Goal: Task Accomplishment & Management: Use online tool/utility

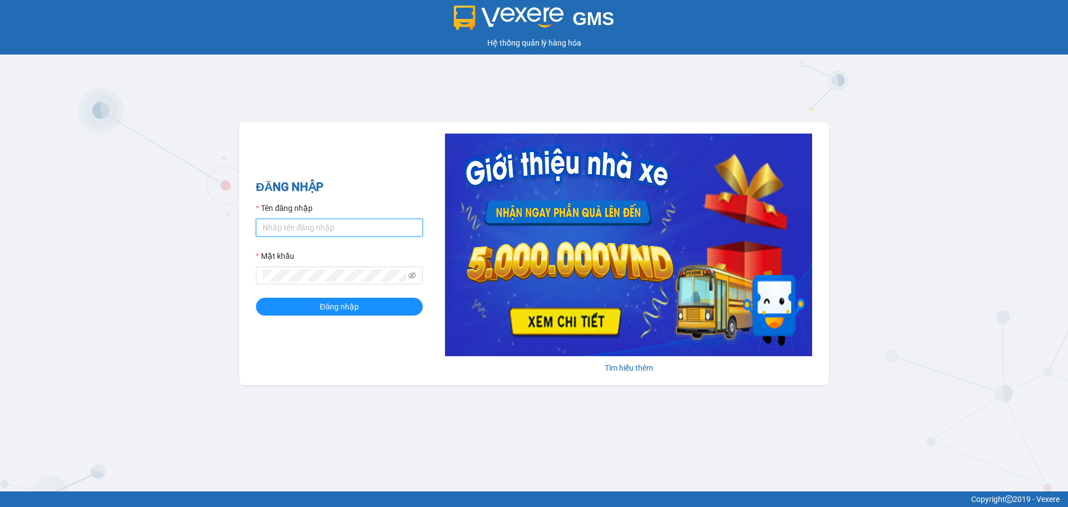
type input "baotung.vtp"
click at [346, 318] on div "ĐĂNG NHẬP Tên đăng nhập baotung.vtp Mật khẩu Đăng nhập" at bounding box center [339, 253] width 167 height 151
click at [346, 315] on button "Đăng nhập" at bounding box center [339, 307] width 167 height 18
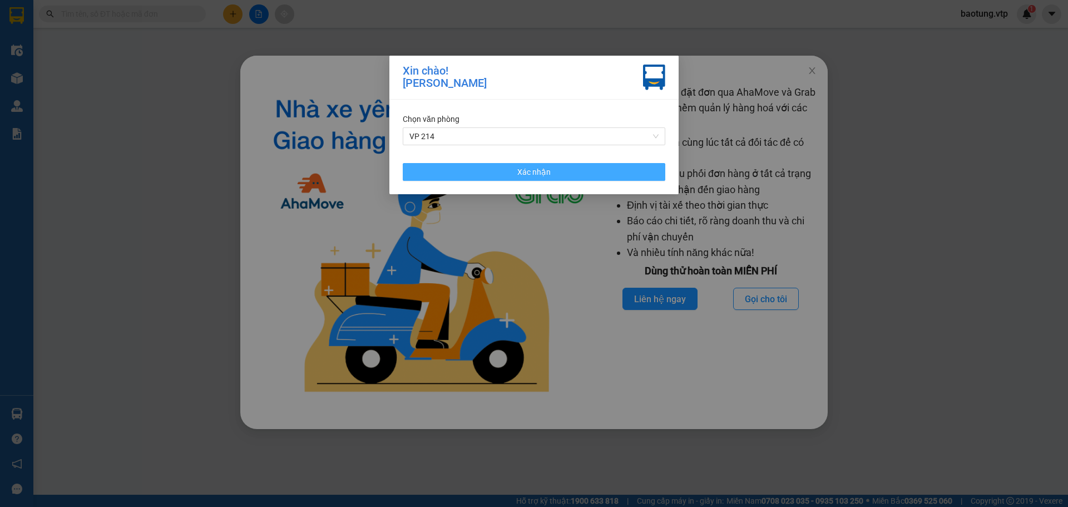
click at [478, 177] on button "Xác nhận" at bounding box center [534, 172] width 262 height 18
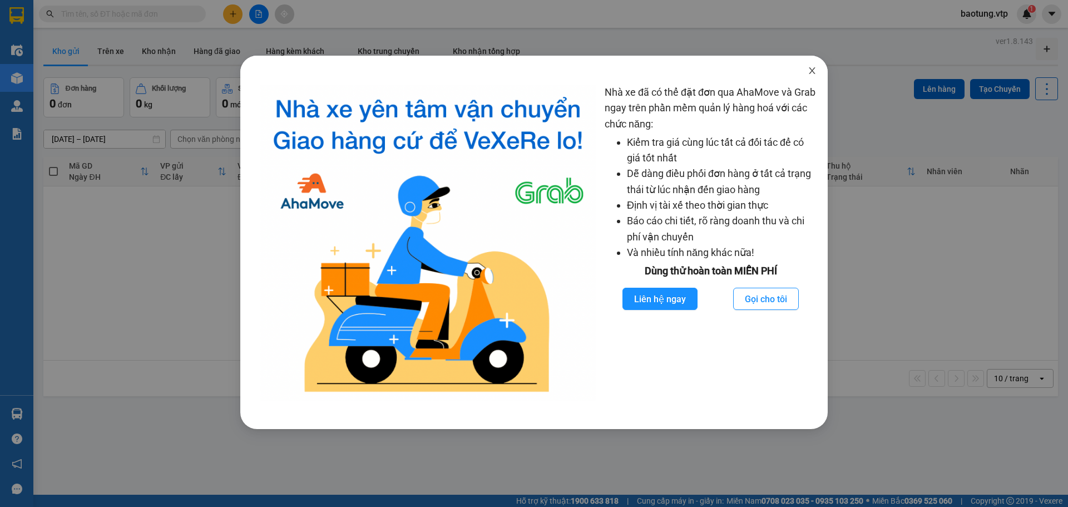
click at [813, 72] on icon "close" at bounding box center [811, 70] width 9 height 9
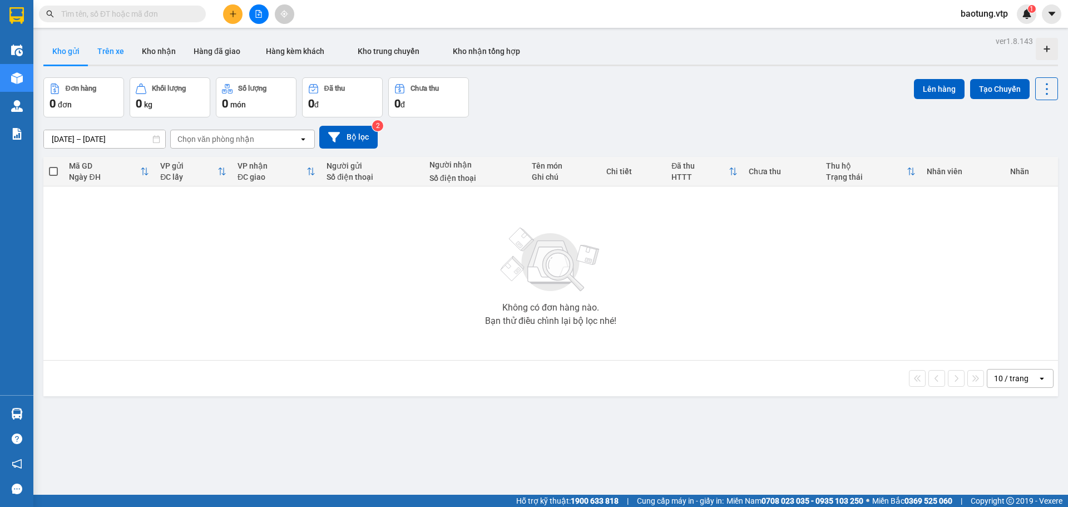
click at [115, 52] on button "Trên xe" at bounding box center [110, 51] width 44 height 27
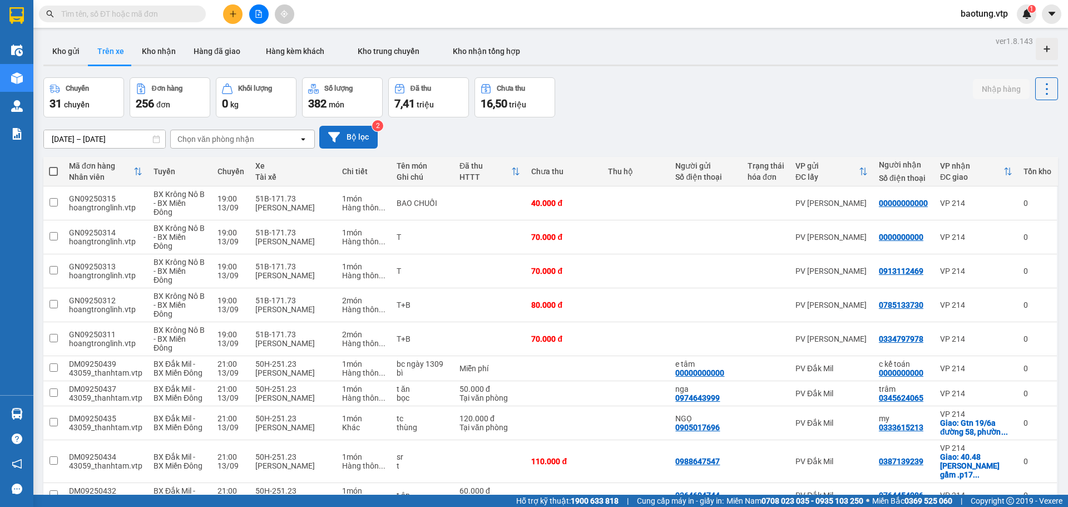
click at [338, 132] on icon at bounding box center [334, 137] width 12 height 10
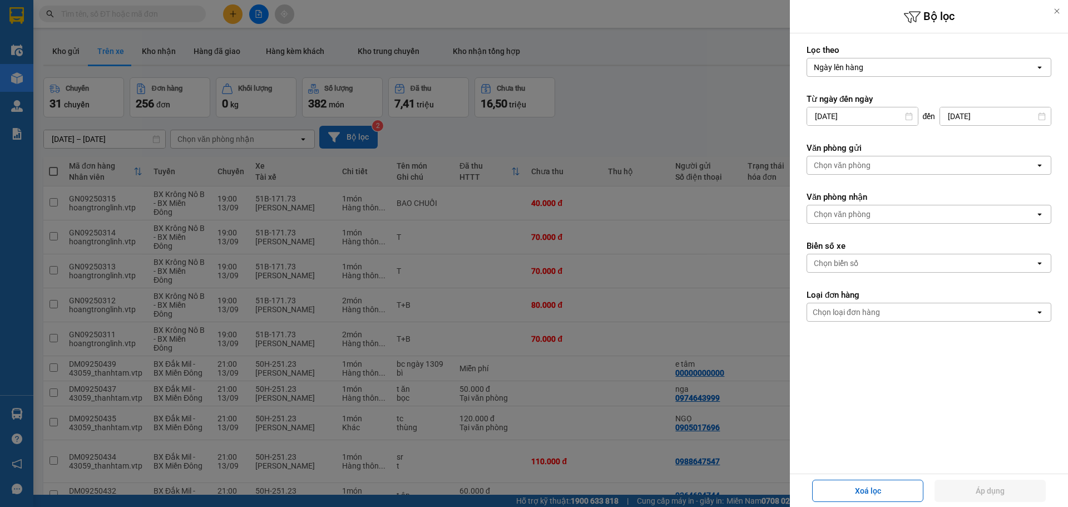
click at [843, 261] on div "Chọn biển số" at bounding box center [836, 262] width 44 height 11
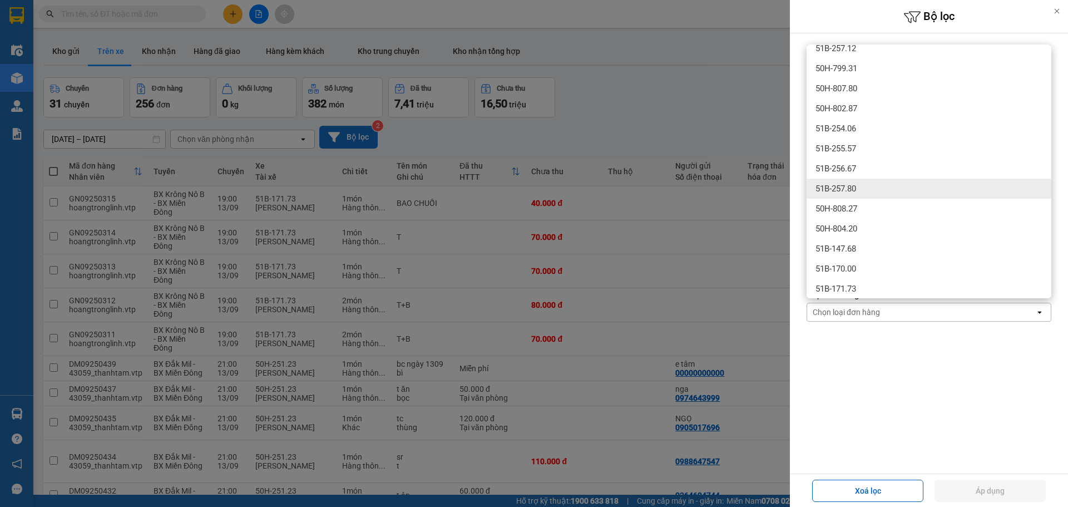
scroll to position [556, 0]
click at [846, 182] on span "51B-171.73" at bounding box center [835, 183] width 41 height 11
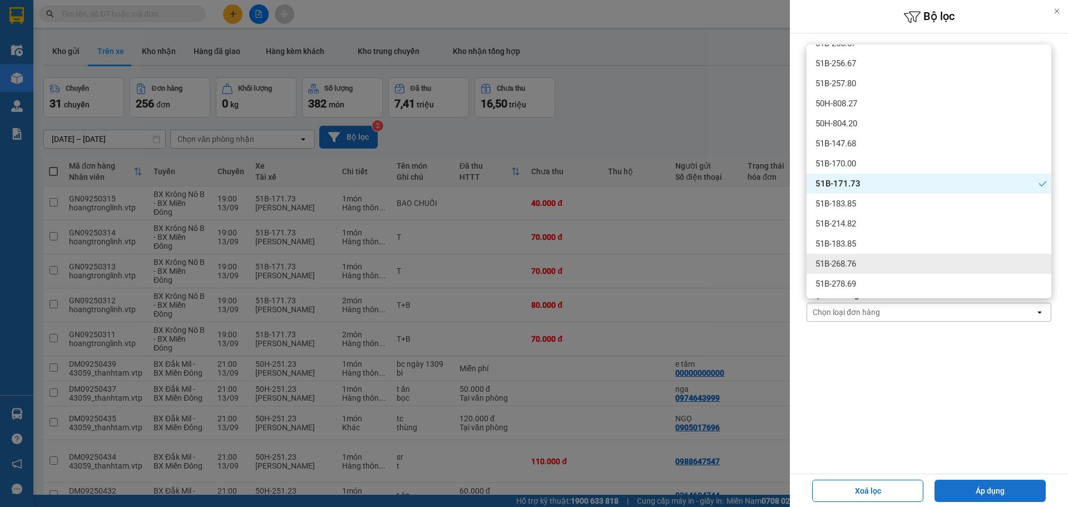
click at [980, 491] on button "Áp dụng" at bounding box center [989, 490] width 111 height 22
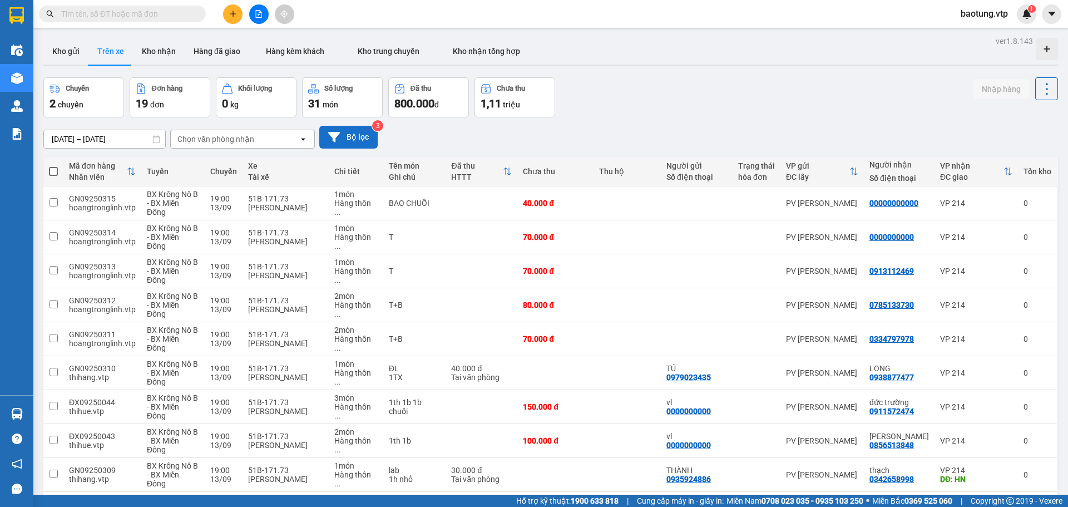
scroll to position [77, 0]
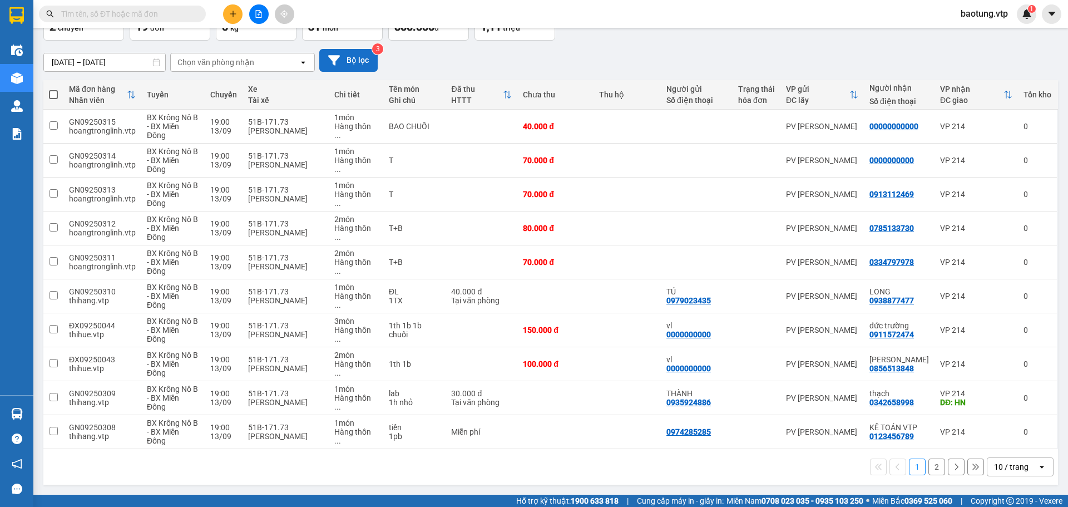
click at [1015, 466] on div "10 / trang" at bounding box center [1011, 466] width 34 height 11
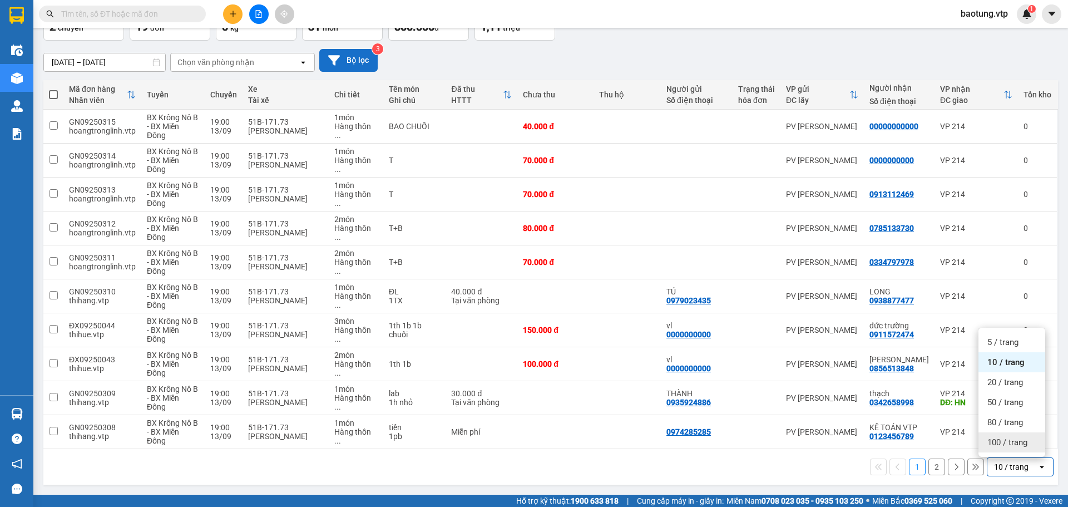
click at [1005, 439] on span "100 / trang" at bounding box center [1007, 442] width 40 height 11
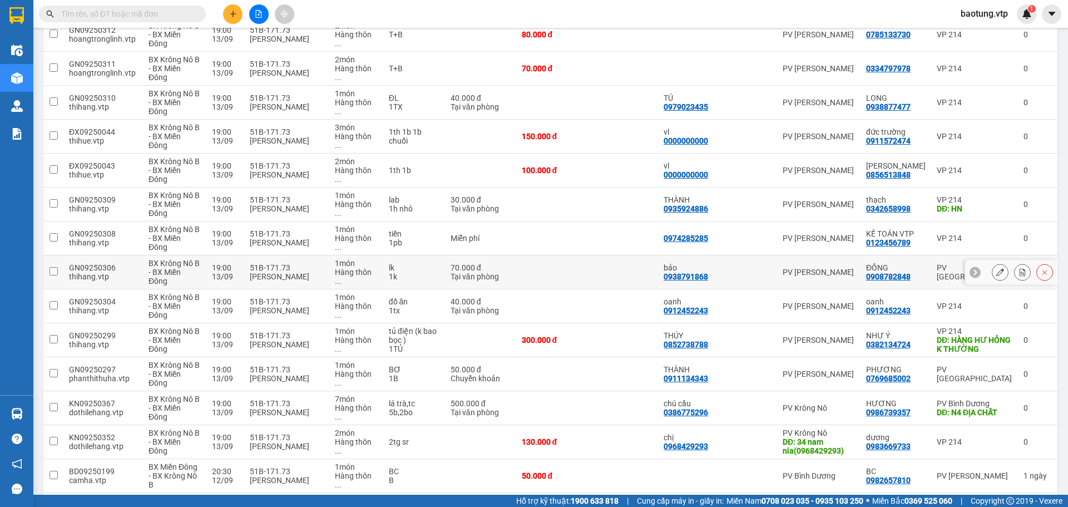
scroll to position [278, 0]
